Goal: Task Accomplishment & Management: Manage account settings

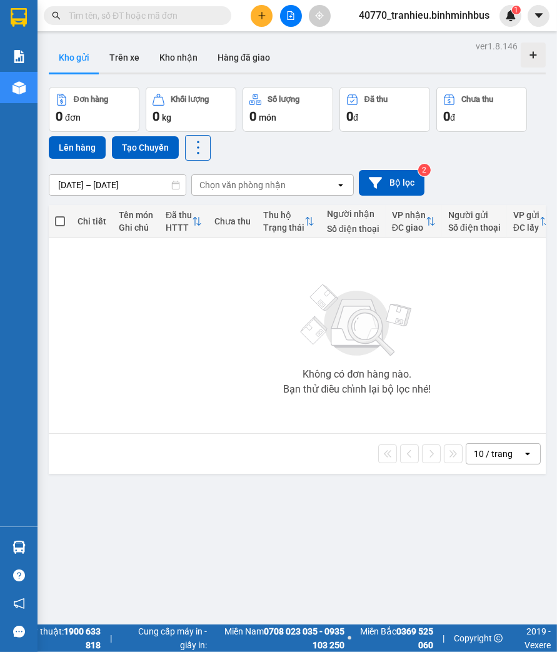
click at [454, 17] on span "40770_tranhieu.binhminhbus" at bounding box center [424, 16] width 151 height 16
click at [403, 46] on li "Đăng xuất" at bounding box center [423, 39] width 151 height 20
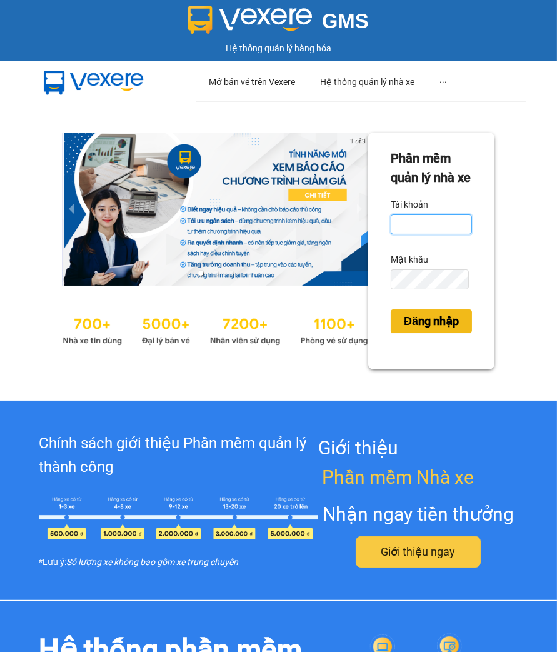
type input "tranhieu.binhminhbus"
click at [436, 330] on span "Đăng nhập" at bounding box center [431, 322] width 55 height 18
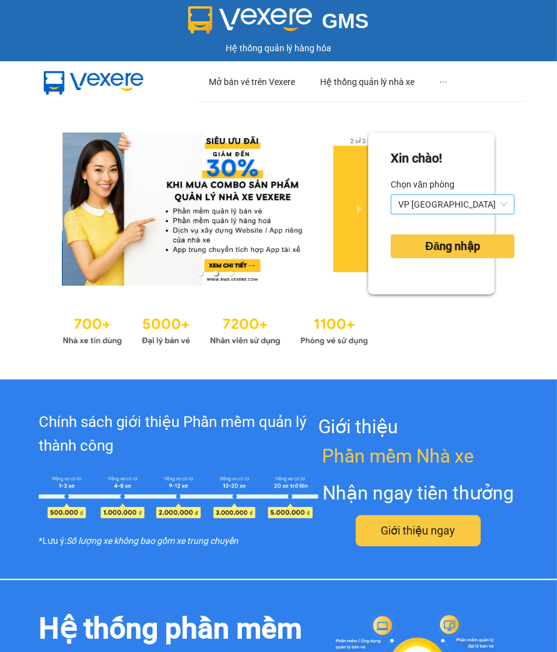
click at [428, 204] on span "VP Sài Gòn" at bounding box center [452, 204] width 109 height 19
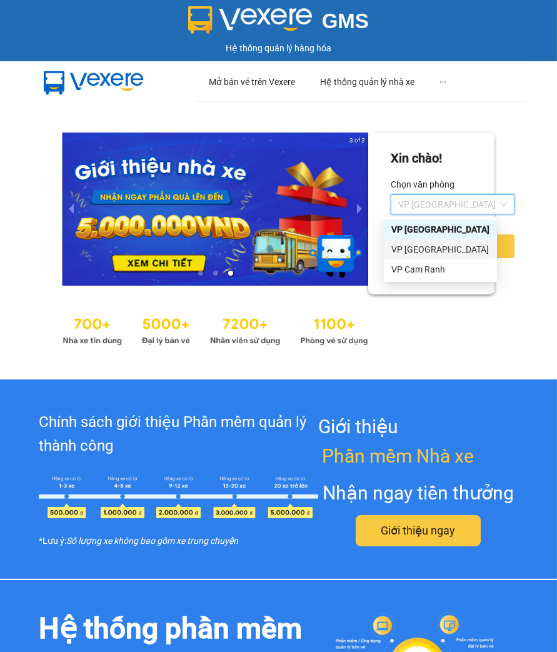
click at [427, 248] on div "VP Nha Trang" at bounding box center [440, 250] width 98 height 14
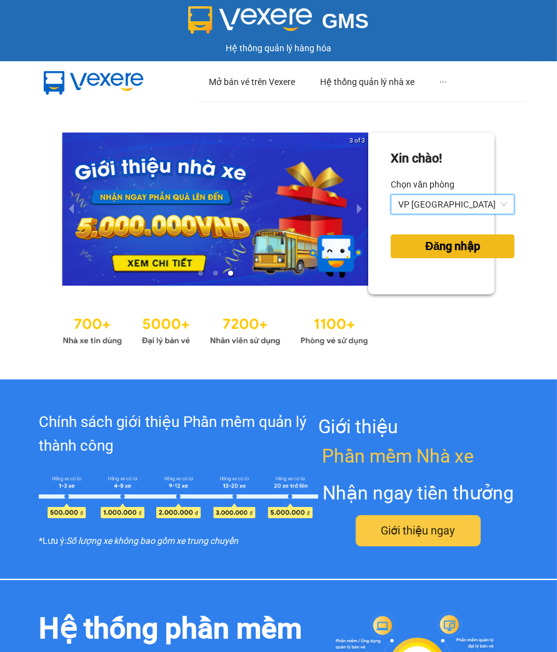
click at [426, 247] on span "Đăng nhập" at bounding box center [452, 247] width 55 height 18
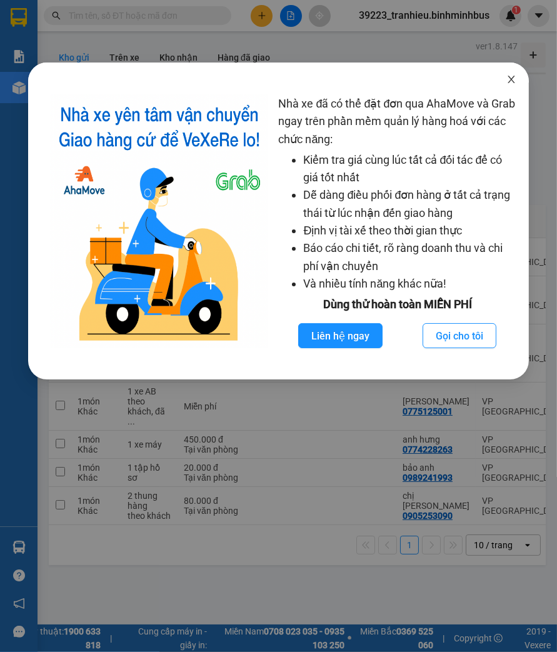
click at [516, 78] on icon "close" at bounding box center [511, 79] width 10 height 10
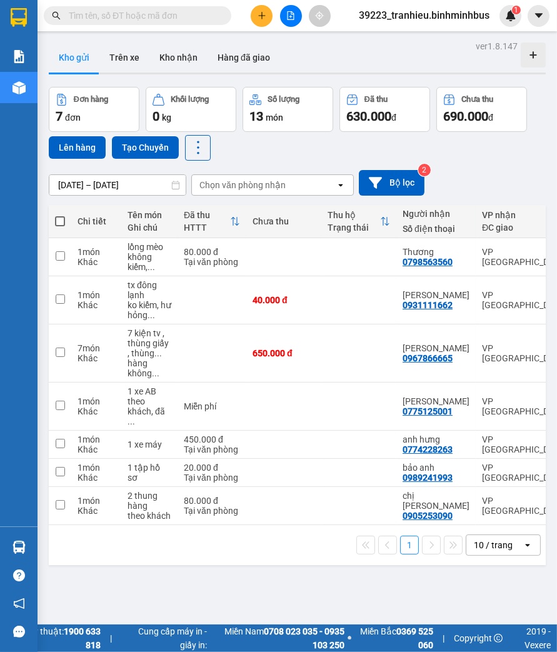
click at [133, 188] on input "12/10/2025 – 14/10/2025" at bounding box center [117, 185] width 136 height 20
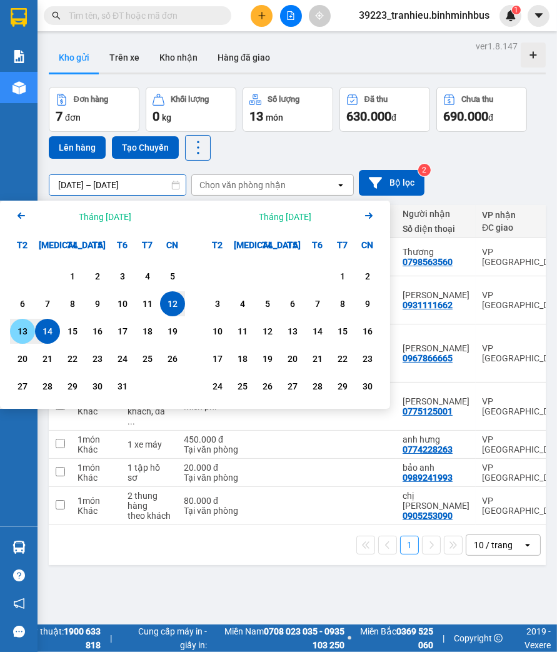
click at [20, 333] on div "13" at bounding box center [23, 331] width 18 height 15
type input "13/10/2025 – 13/10/2025"
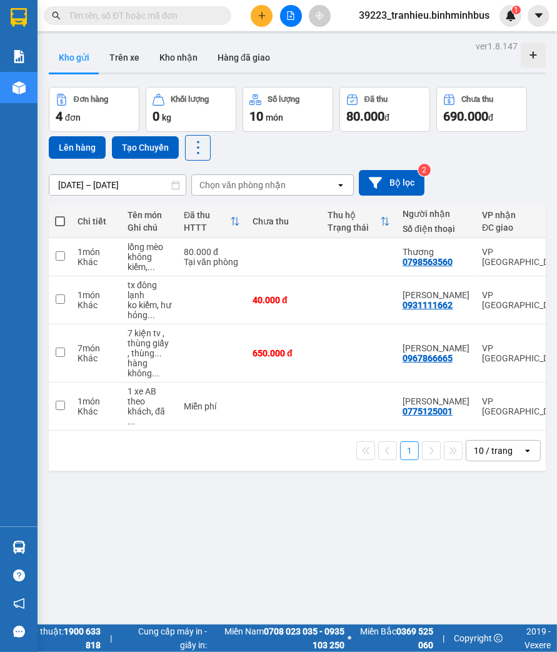
click at [240, 527] on div "ver 1.8.147 Kho gửi Trên xe Kho nhận Hàng đã giao Đơn hàng 4 đơn Khối lượng 0 k…" at bounding box center [297, 364] width 507 height 652
drag, startPoint x: 102, startPoint y: 505, endPoint x: 161, endPoint y: 415, distance: 107.5
click at [102, 505] on div "ver 1.8.147 Kho gửi Trên xe Kho nhận Hàng đã giao Đơn hàng 4 đơn Khối lượng 0 k…" at bounding box center [297, 364] width 507 height 652
click at [140, 336] on div "7 kiện tv , thùng giấy , thùng ..." at bounding box center [150, 343] width 44 height 30
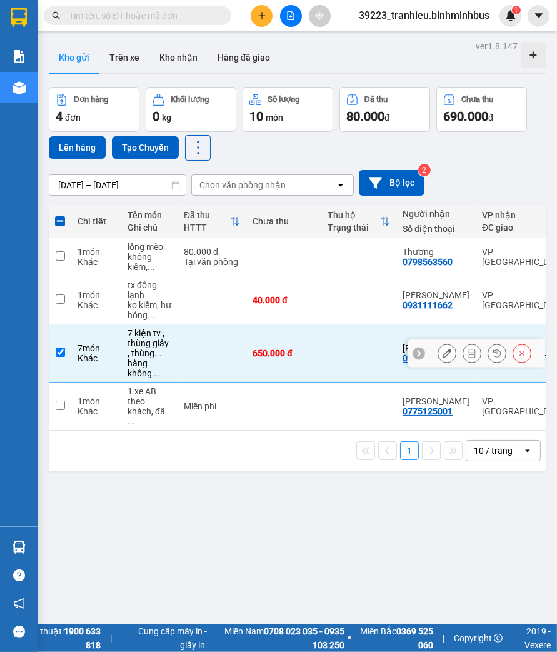
click at [63, 356] on input "checkbox" at bounding box center [60, 352] width 9 height 9
checkbox input "false"
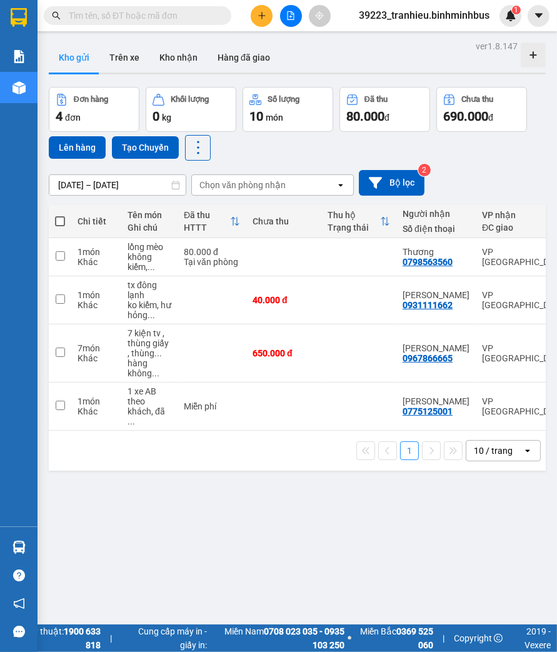
click at [475, 14] on span "39223_tranhieu.binhminhbus" at bounding box center [424, 16] width 151 height 16
click at [430, 30] on li "Đăng xuất" at bounding box center [424, 39] width 152 height 20
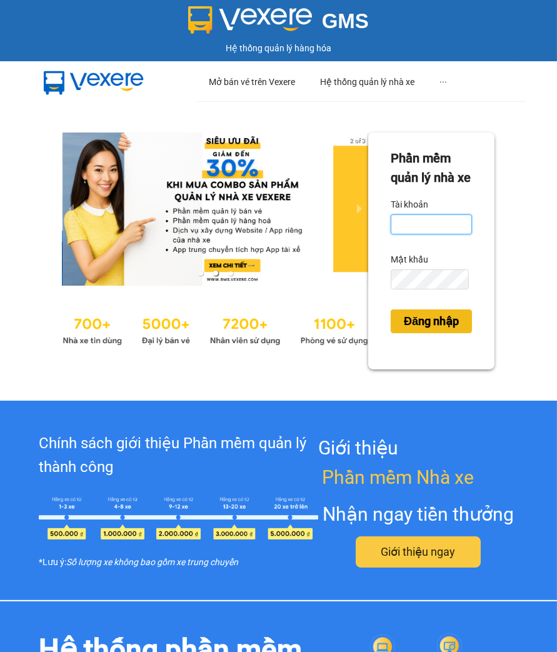
type input "tranhieu.binhminhbus"
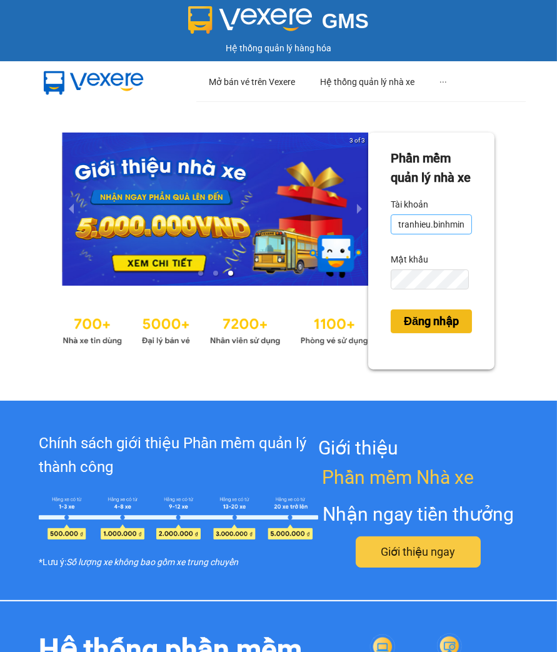
drag, startPoint x: 397, startPoint y: 344, endPoint x: 431, endPoint y: 253, distance: 97.5
click at [404, 330] on span "Đăng nhập" at bounding box center [431, 322] width 55 height 18
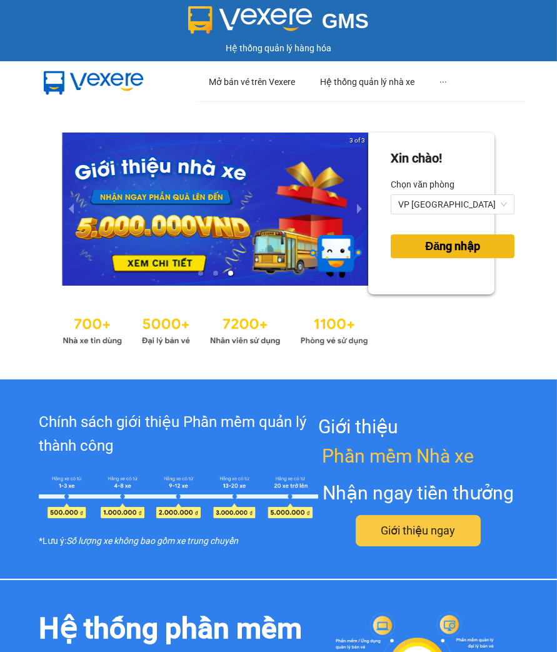
click at [425, 246] on span "Đăng nhập" at bounding box center [452, 247] width 55 height 18
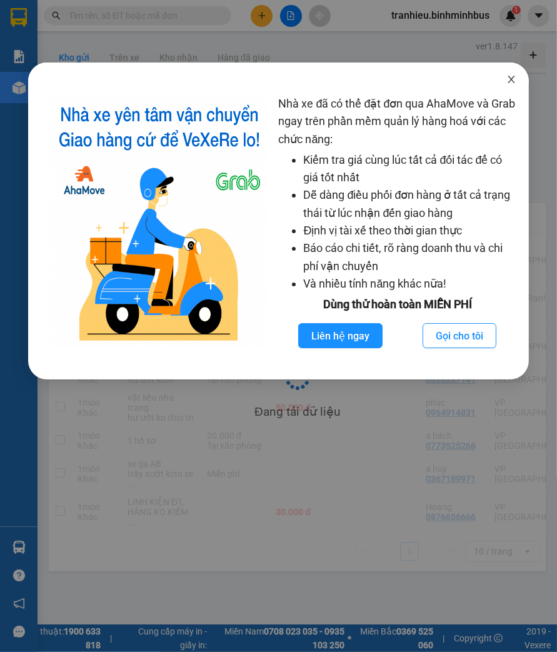
click at [519, 80] on span "Close" at bounding box center [511, 80] width 35 height 35
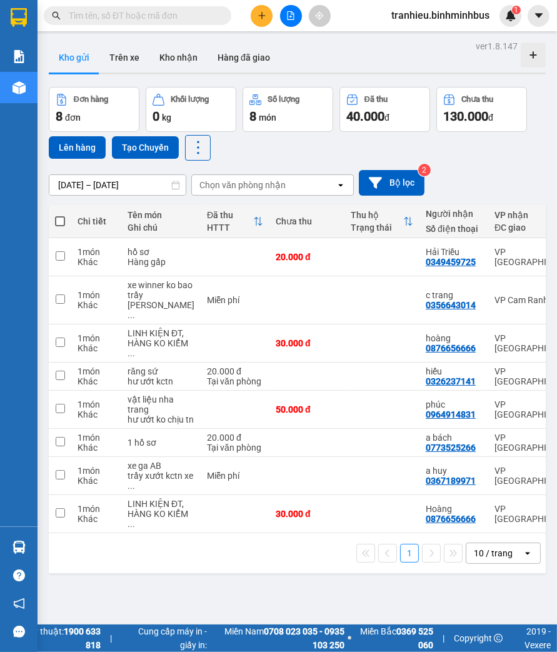
click at [128, 180] on input "12/10/2025 – 14/10/2025" at bounding box center [117, 185] width 136 height 20
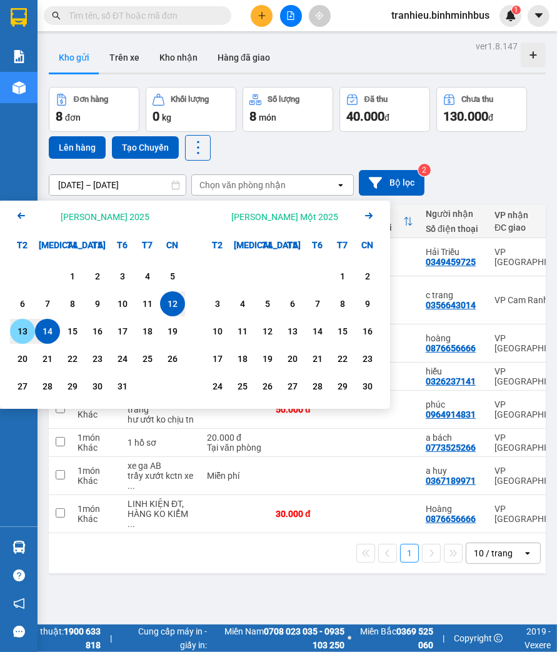
click at [20, 328] on div "13" at bounding box center [23, 331] width 18 height 15
type input "13/10/2025 – 13/10/2025"
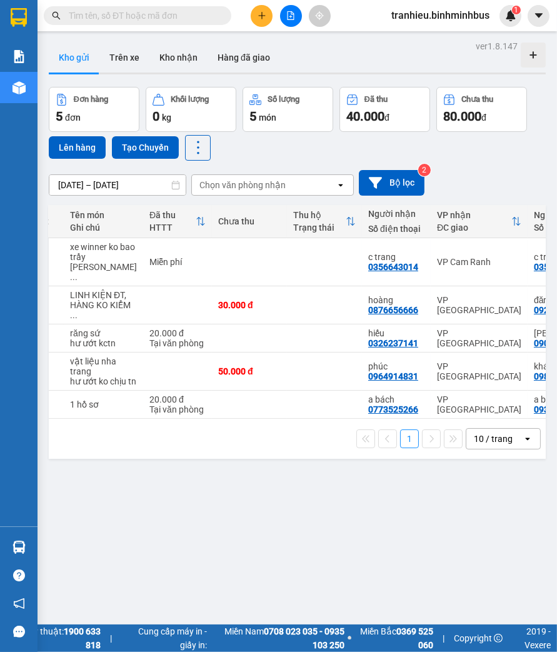
scroll to position [0, 64]
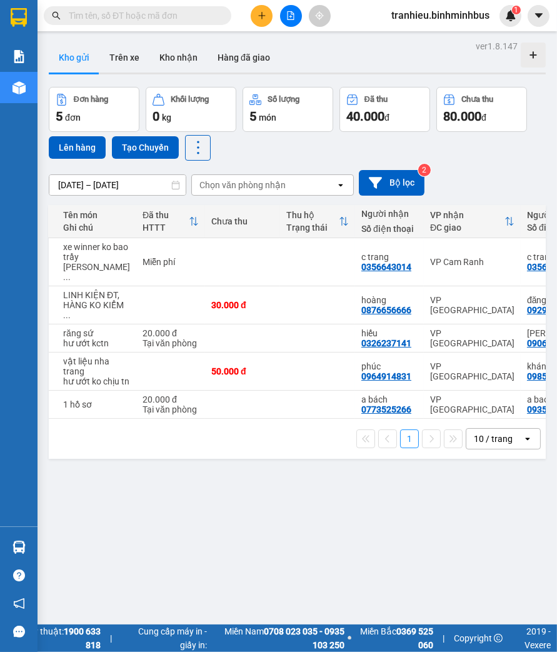
click at [253, 533] on div "ver 1.8.147 Kho gửi Trên xe Kho nhận Hàng đã giao Đơn hàng 5 đơn Khối lượng 0 k…" at bounding box center [297, 364] width 507 height 652
click at [507, 159] on div "Đơn hàng 5 đơn Khối lượng 0 kg Số lượng 5 món Đã thu 40.000 đ Chưa thu 80.000 đ…" at bounding box center [297, 124] width 497 height 74
click at [469, 13] on span "tranhieu.binhminhbus" at bounding box center [440, 16] width 118 height 16
